Goal: Information Seeking & Learning: Learn about a topic

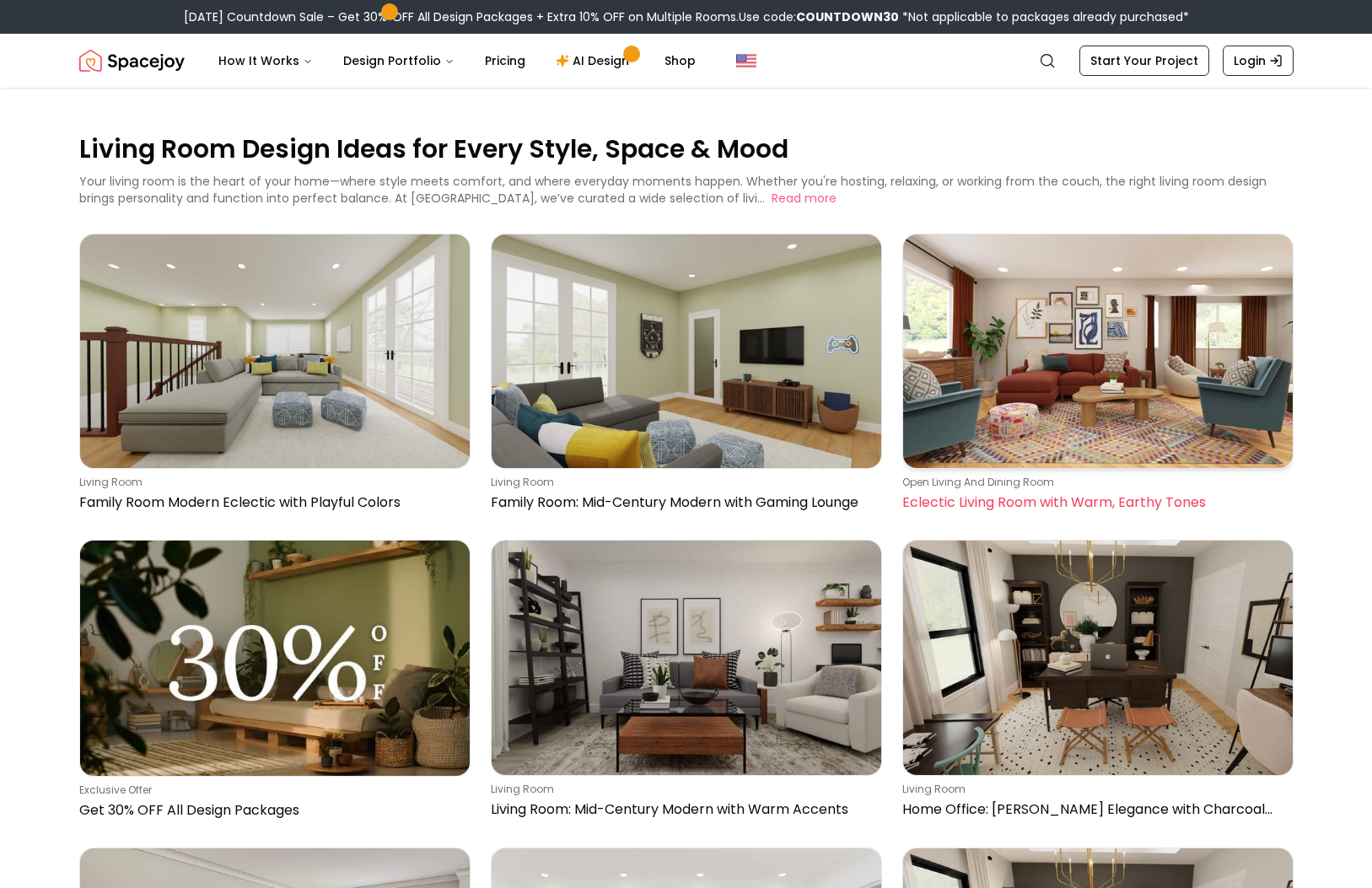
click at [1083, 345] on img at bounding box center [1098, 351] width 390 height 234
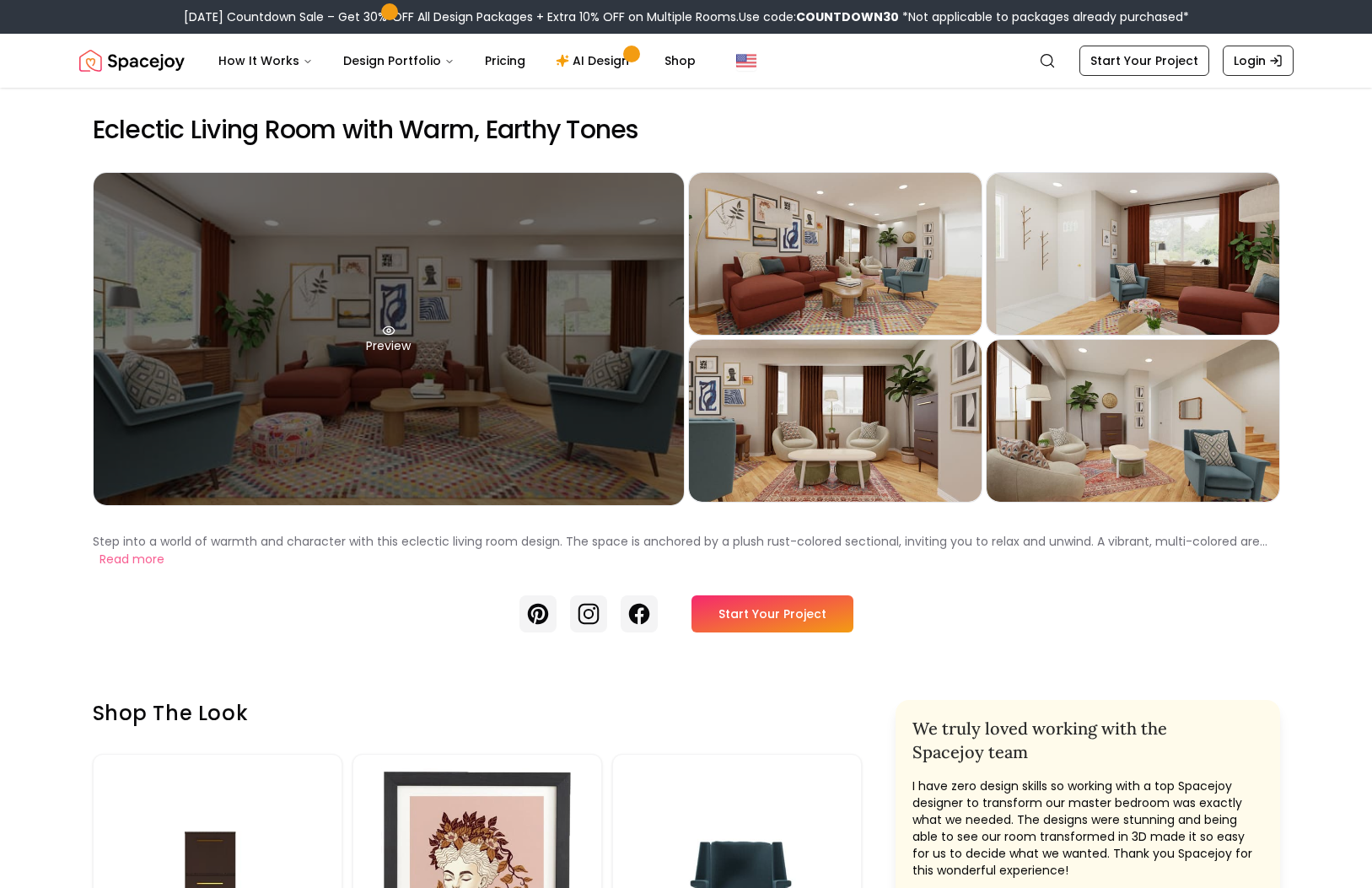
click at [501, 404] on div "Preview" at bounding box center [388, 339] width 590 height 332
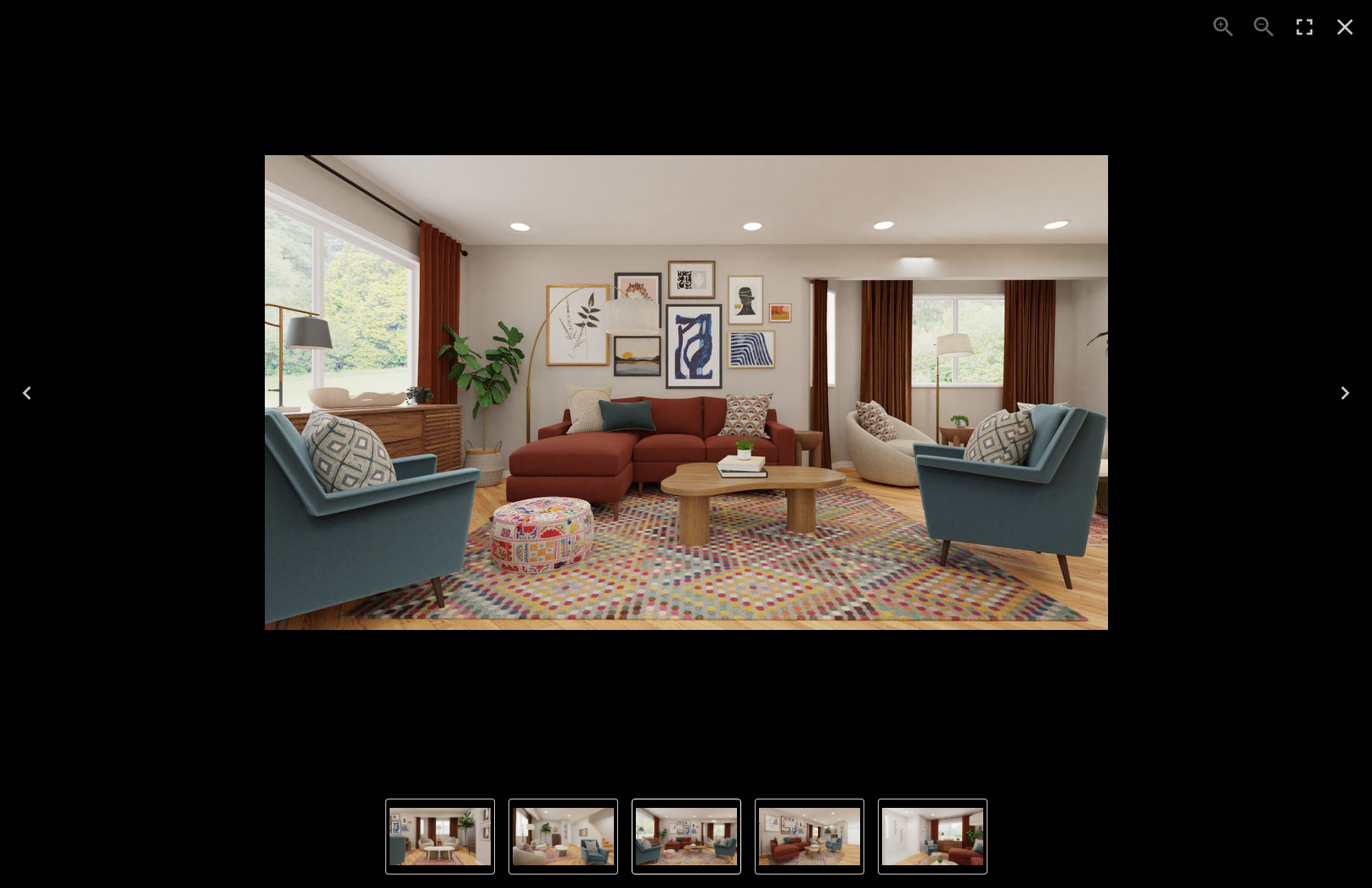
click at [685, 839] on img "1 of 5" at bounding box center [686, 836] width 101 height 57
click at [437, 845] on img "4 of 5" at bounding box center [440, 836] width 101 height 57
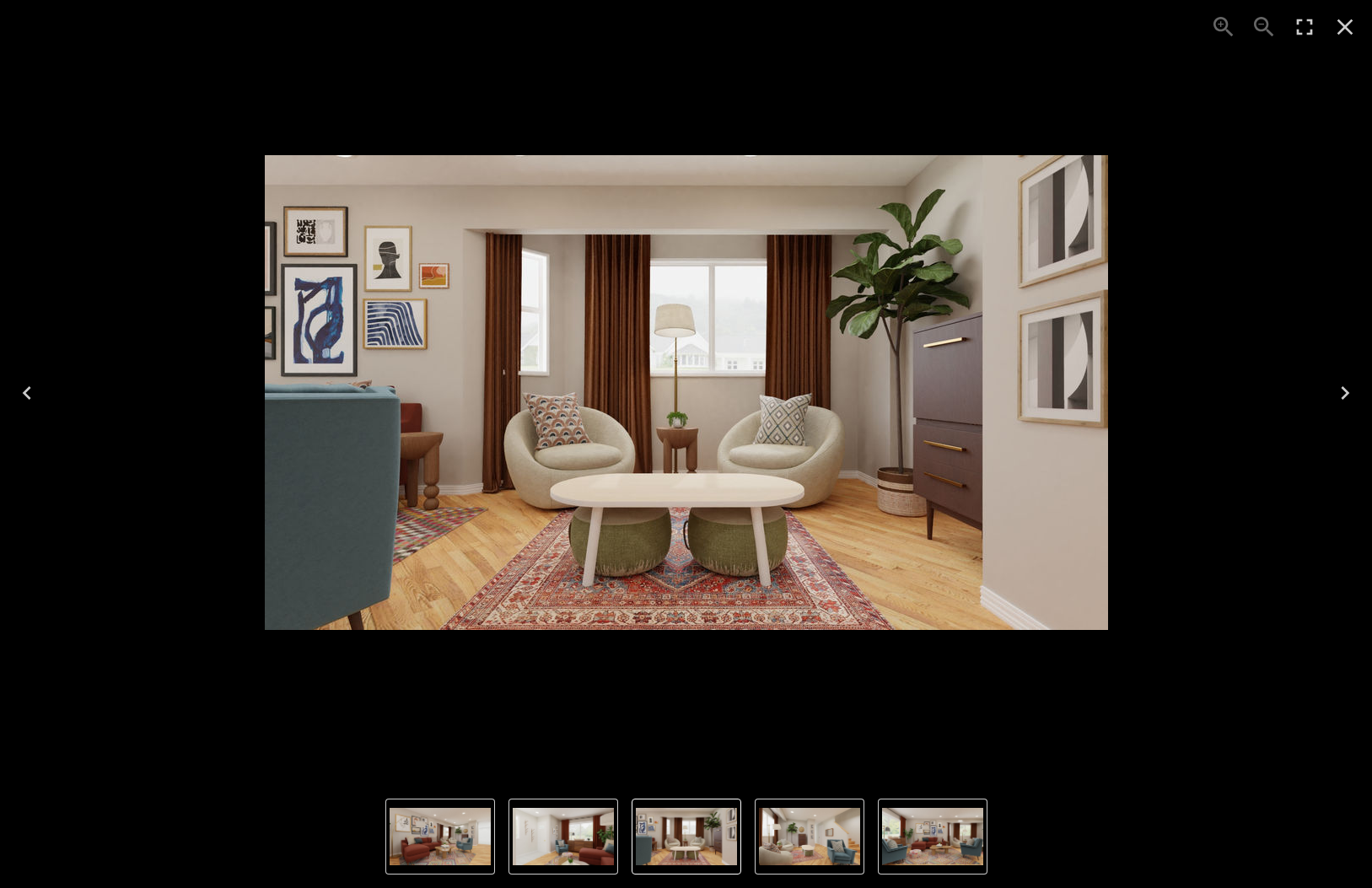
click at [839, 852] on img "5 of 5" at bounding box center [809, 836] width 101 height 57
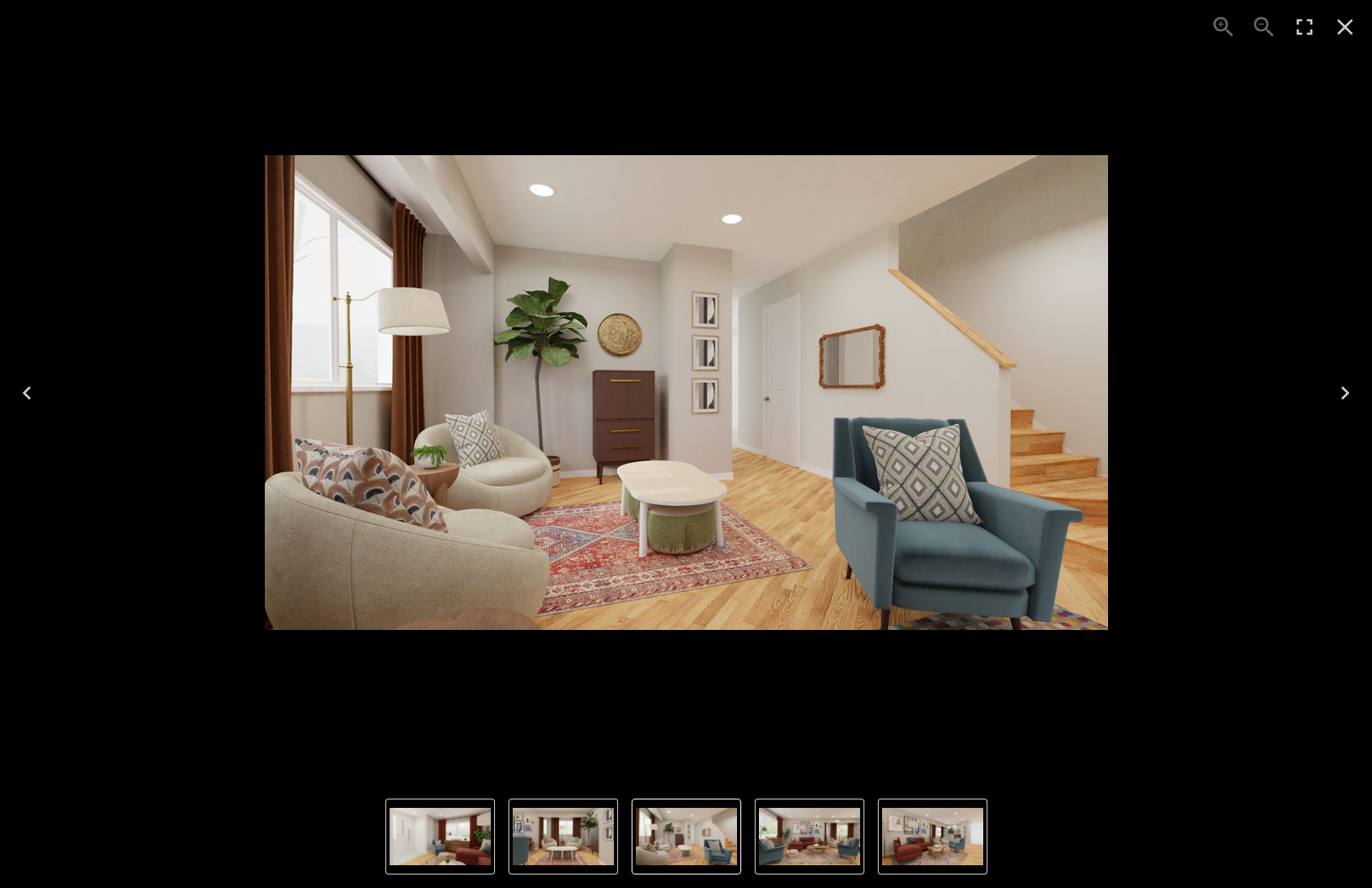
click at [805, 845] on img "1 of 5" at bounding box center [809, 836] width 101 height 57
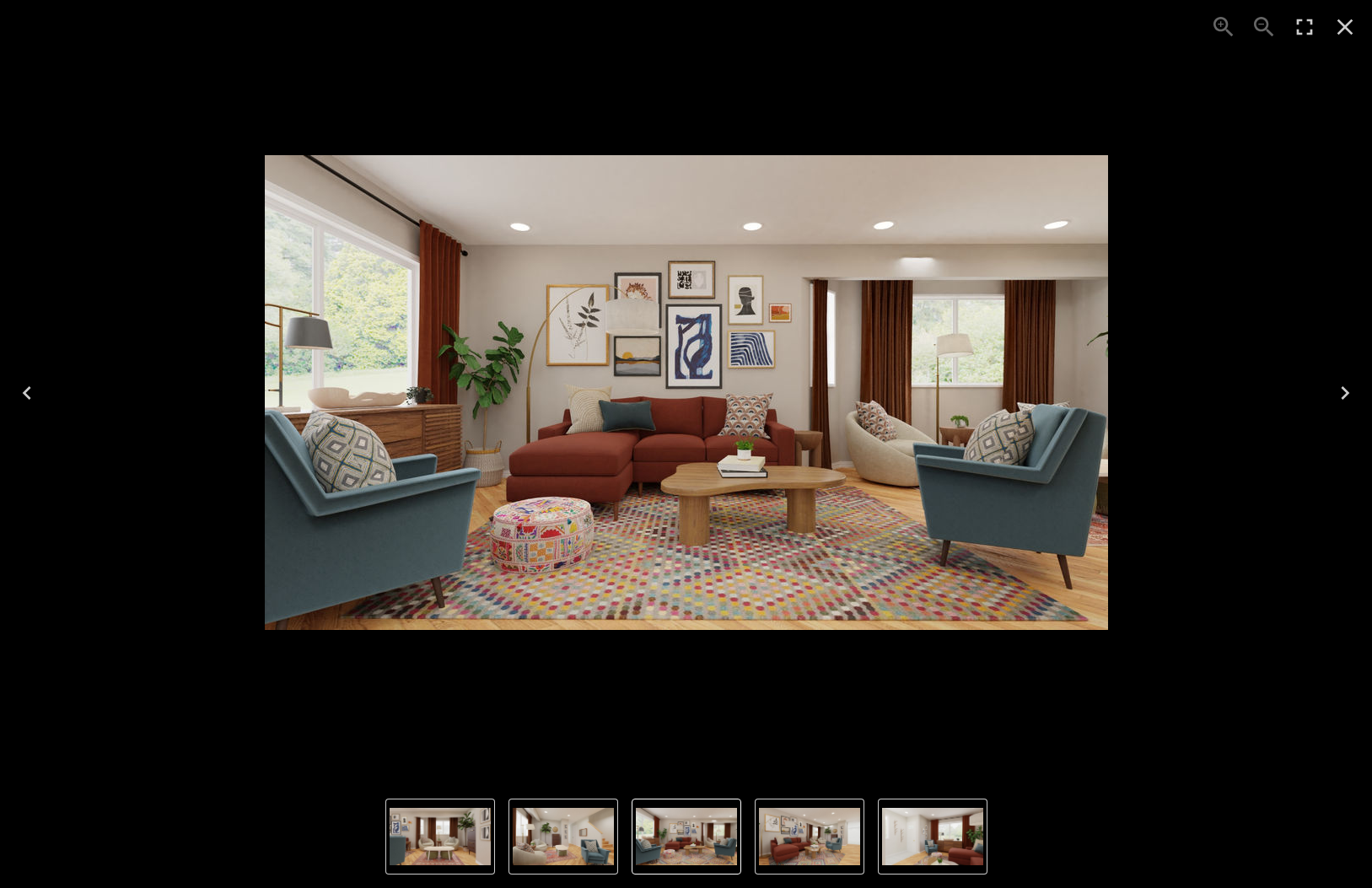
click at [1345, 27] on icon "Close" at bounding box center [1345, 27] width 16 height 16
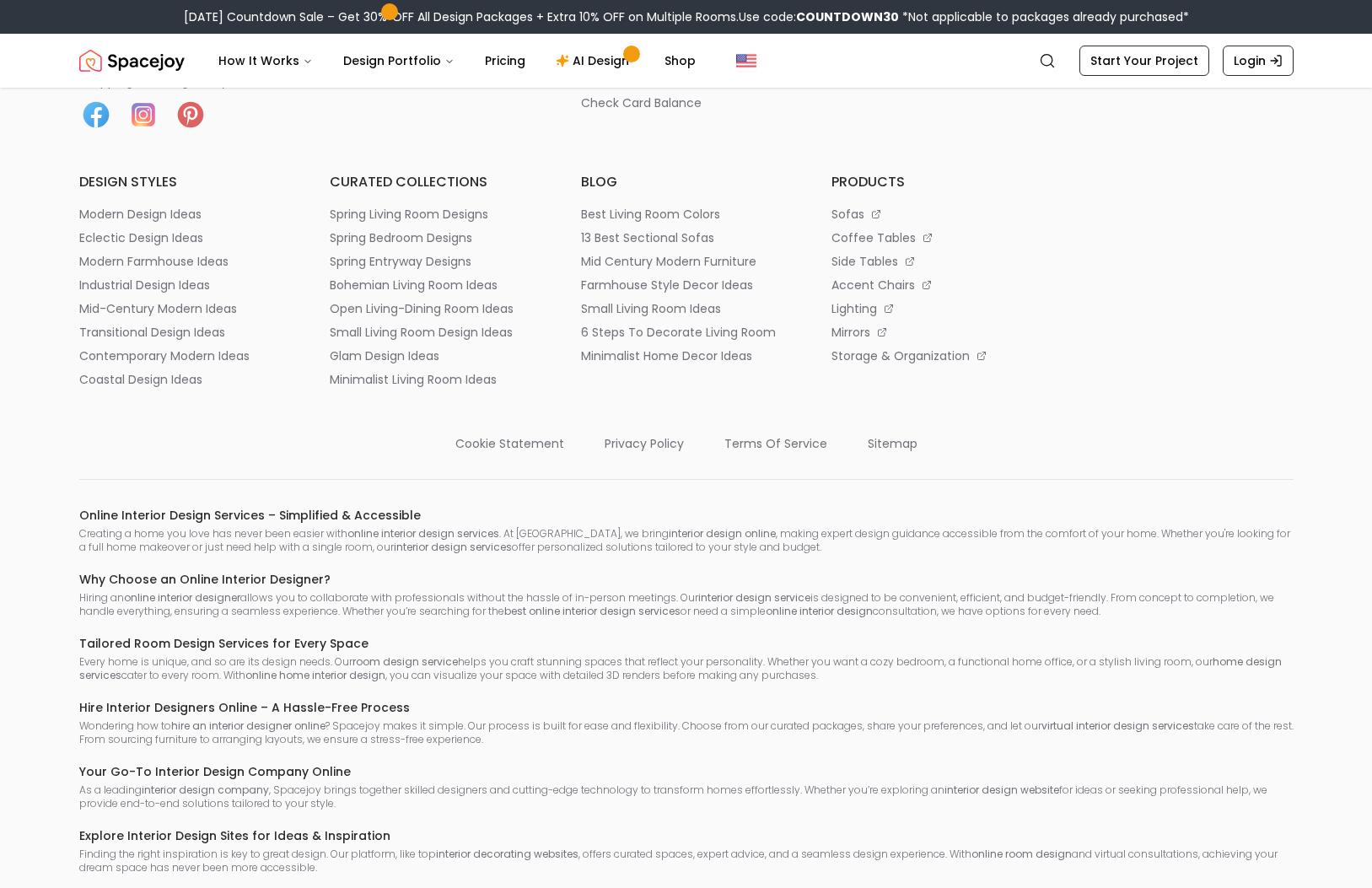
scroll to position [9979, 0]
